Goal: Information Seeking & Learning: Understand process/instructions

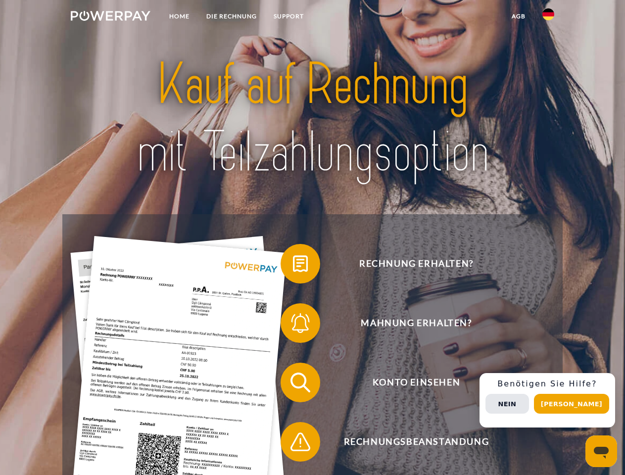
click at [110, 17] on img at bounding box center [111, 16] width 80 height 10
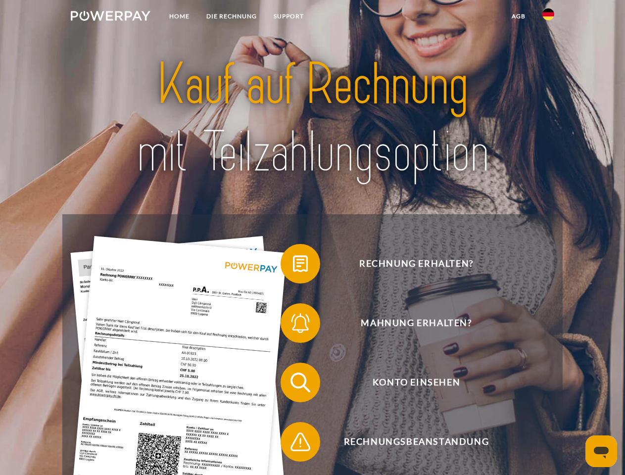
click at [548, 17] on img at bounding box center [548, 14] width 12 height 12
click at [518, 16] on link "agb" at bounding box center [518, 16] width 31 height 18
click at [293, 266] on span at bounding box center [285, 263] width 49 height 49
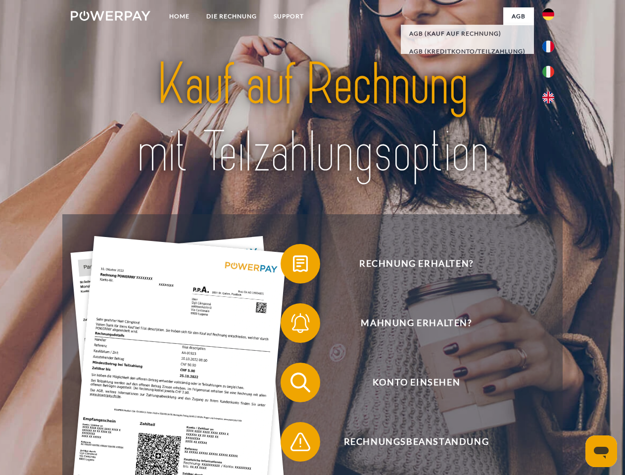
click at [293, 325] on span at bounding box center [285, 322] width 49 height 49
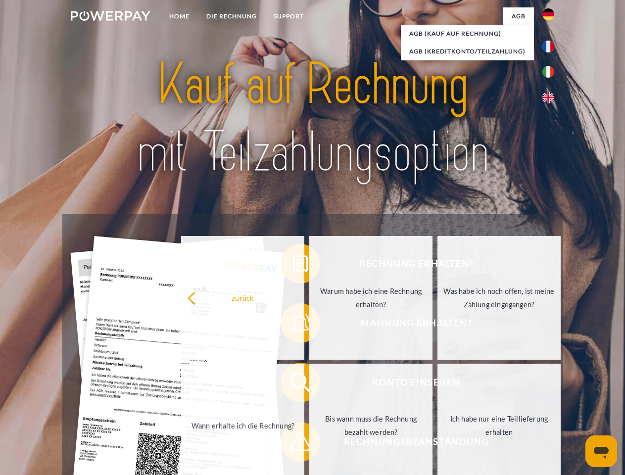
click at [309, 385] on link "Bis wann muss die Rechnung bezahlt werden?" at bounding box center [370, 426] width 123 height 124
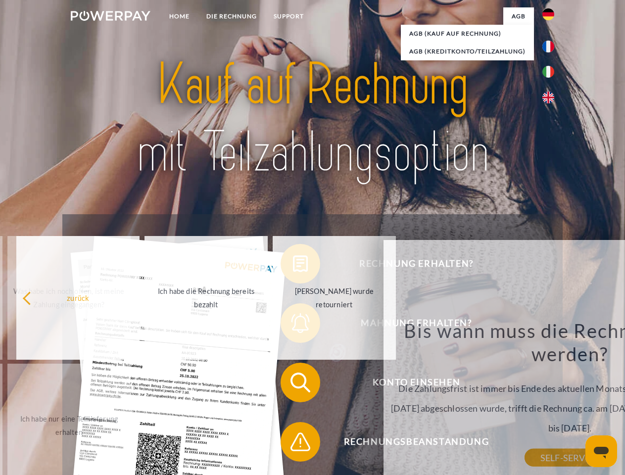
click at [293, 444] on span at bounding box center [285, 441] width 49 height 49
click at [551, 400] on div "Rechnung erhalten? Mahnung erhalten? Konto einsehen" at bounding box center [312, 412] width 500 height 396
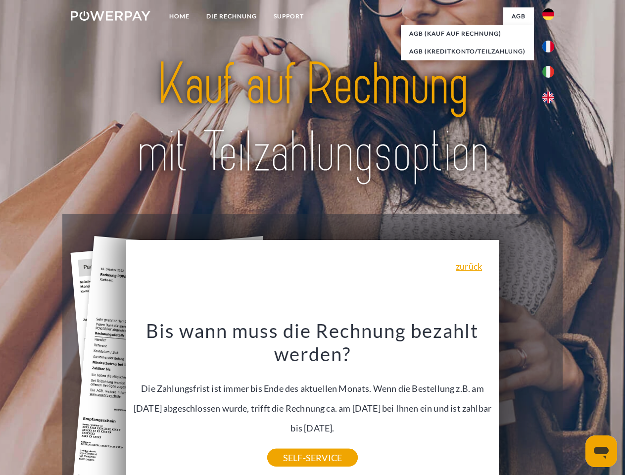
click at [527, 402] on span "Konto einsehen" at bounding box center [416, 383] width 243 height 40
click at [575, 404] on header "Home DIE RECHNUNG SUPPORT" at bounding box center [312, 342] width 625 height 684
